Goal: Use online tool/utility: Use online tool/utility

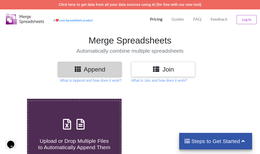
click at [151, 67] on h3 "Join" at bounding box center [163, 69] width 56 height 7
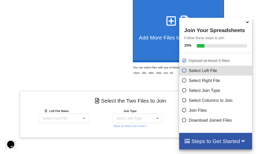
scroll to position [106, 0]
click at [246, 23] on icon at bounding box center [247, 21] width 5 height 5
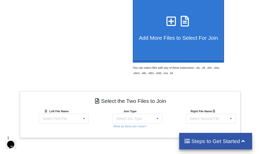
scroll to position [157, 0]
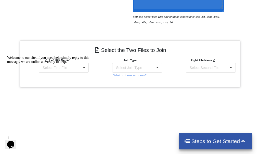
click at [76, 64] on div "Welcome to our site, if you need help simply reply to this message, we are onli…" at bounding box center [53, 60] width 92 height 8
click at [79, 64] on div "Welcome to our site, if you need help simply reply to this message, we are onli…" at bounding box center [53, 60] width 92 height 8
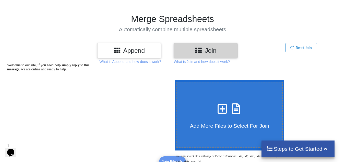
scroll to position [51, 0]
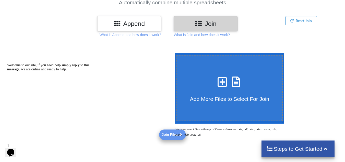
click at [214, 96] on span "Add More Files to Select For Join" at bounding box center [229, 99] width 79 height 6
click at [174, 53] on input "Add More Files to Select For Join" at bounding box center [174, 53] width 0 height 0
type input "C:\fakepath\encounter_body_measurements_wide.csv"
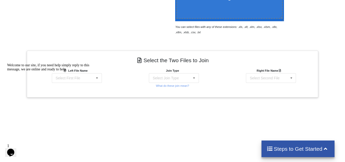
scroll to position [204, 0]
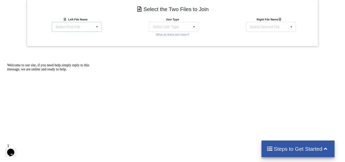
click at [89, 28] on div "Select First File encounter_body_measurements_wide.csv merged_vitals_encounters…" at bounding box center [77, 27] width 50 height 10
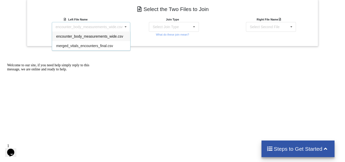
click at [99, 35] on span "encounter_body_measurements_wide.csv" at bounding box center [89, 36] width 67 height 4
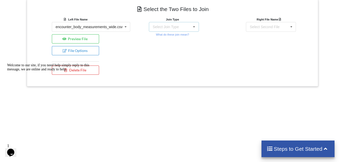
click at [179, 27] on div "Select Join Type INNER JOIN LEFT JOIN RIGHT JOIN FULL JOIN" at bounding box center [174, 27] width 50 height 10
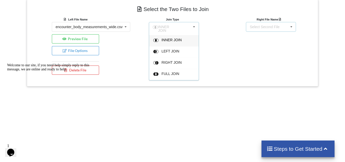
click at [263, 22] on div "Select Second File encounter_body_measurements_wide.csv merged_vitals_encounter…" at bounding box center [271, 27] width 50 height 10
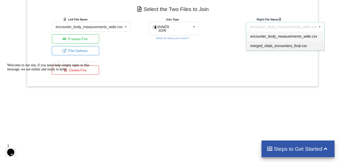
click at [264, 45] on span "merged_vitals_encounters_final.csv" at bounding box center [278, 46] width 57 height 4
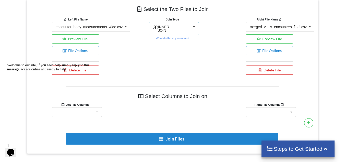
click at [187, 29] on div "INNER JOIN INNER JOIN LEFT JOIN RIGHT JOIN FULL JOIN" at bounding box center [174, 28] width 50 height 13
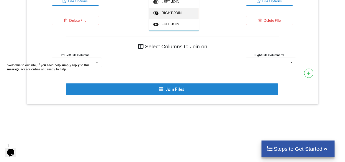
scroll to position [240, 0]
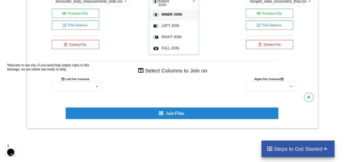
click at [178, 44] on div "FULL JOIN" at bounding box center [174, 48] width 50 height 11
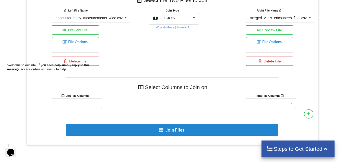
scroll to position [204, 0]
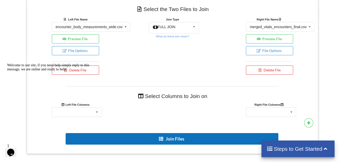
click at [192, 137] on button "Join Files" at bounding box center [172, 138] width 213 height 11
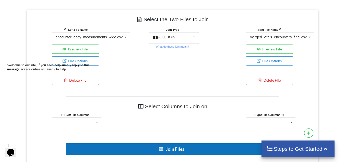
scroll to position [266, 0]
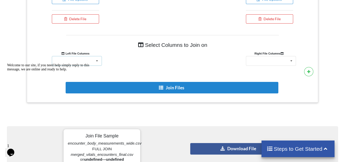
click at [87, 58] on div "encounter_id Body Age Skeletal Muscle Arms Percent SubCutaneous Fat Arms Percen…" at bounding box center [77, 61] width 50 height 10
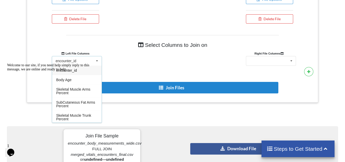
click at [88, 71] on div "Welcome to our site, if you need help simply reply to this message, we are onli…" at bounding box center [53, 67] width 92 height 8
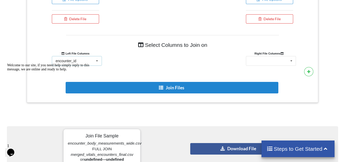
click at [83, 57] on div "encounter_id encounter_id Body Age Skeletal Muscle Arms Percent SubCutaneous Fa…" at bounding box center [77, 61] width 50 height 10
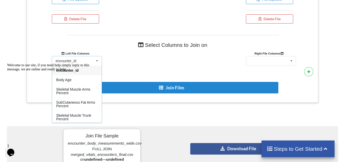
click at [82, 71] on div "Welcome to our site, if you need help simply reply to this message, we are onli…" at bounding box center [53, 67] width 92 height 8
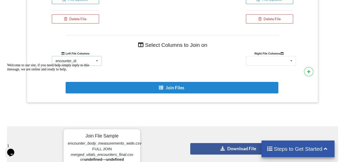
click at [99, 61] on icon at bounding box center [97, 60] width 8 height 9
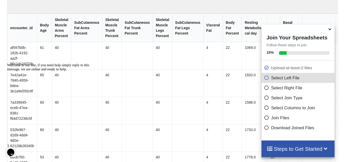
scroll to position [484, 0]
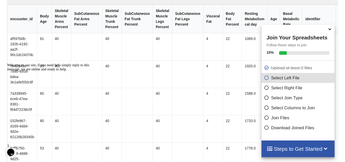
click at [264, 31] on span at bounding box center [330, 29] width 6 height 5
click at [264, 29] on icon at bounding box center [329, 28] width 5 height 5
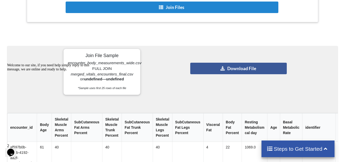
scroll to position [331, 0]
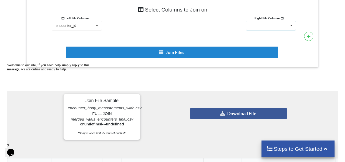
click at [264, 22] on div "identifier BMI (kg/sqr mtr) Diastolic (mmHg) Weight (kg) Pulse (per minute) Hei…" at bounding box center [271, 26] width 50 height 10
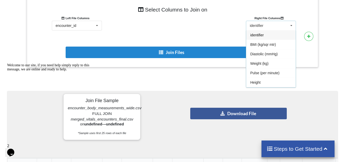
click at [264, 31] on div "identifier" at bounding box center [271, 34] width 50 height 9
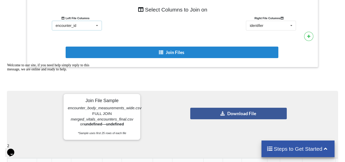
click at [96, 22] on icon at bounding box center [97, 25] width 8 height 9
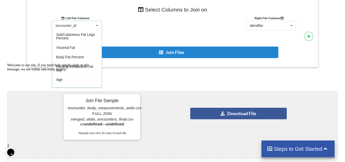
scroll to position [91, 0]
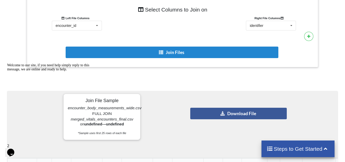
click at [136, 18] on div at bounding box center [172, 17] width 97 height 5
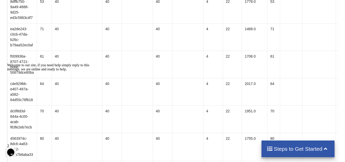
scroll to position [586, 0]
